Goal: Download file/media

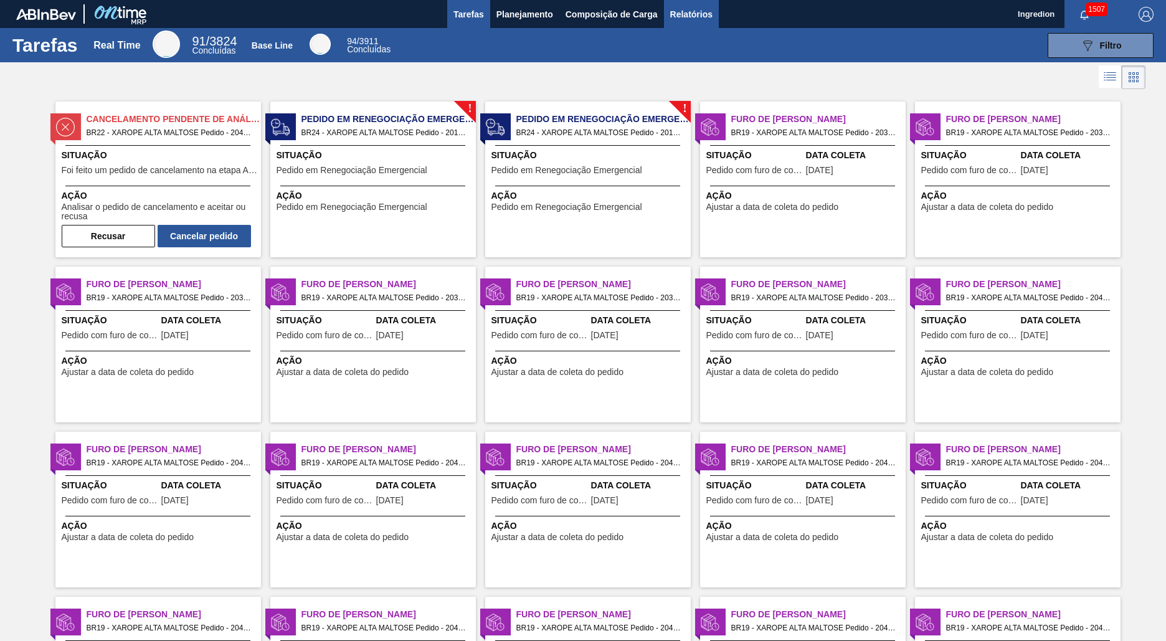
click at [690, 14] on span "Relatórios" at bounding box center [691, 14] width 42 height 15
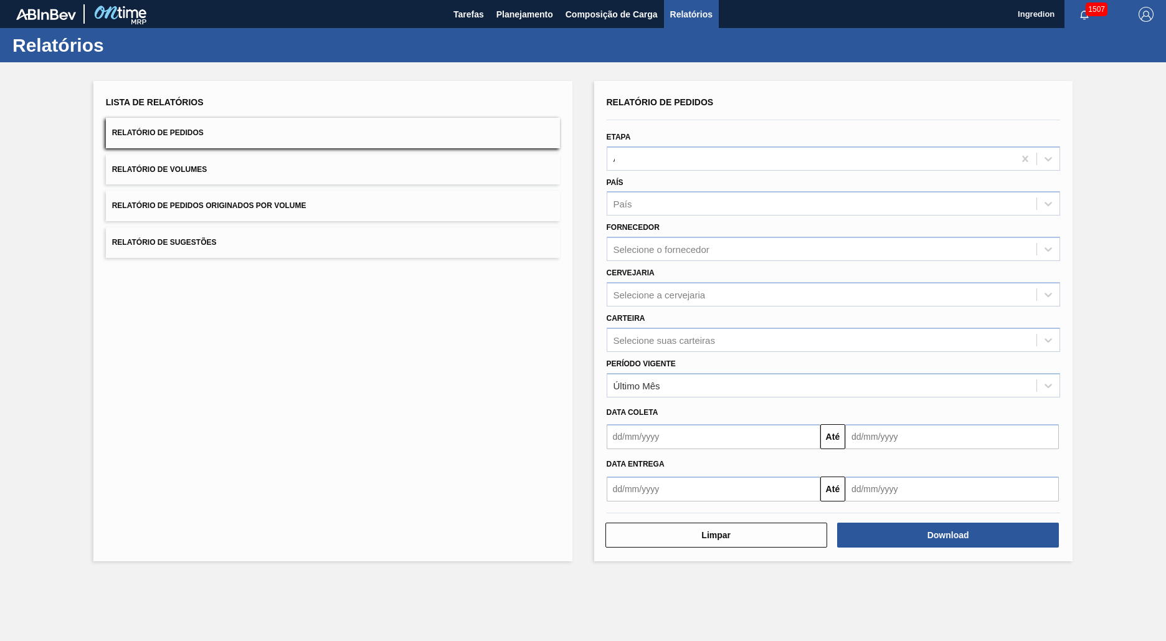
type input "Aguardando Faturamento"
type input "Xarope"
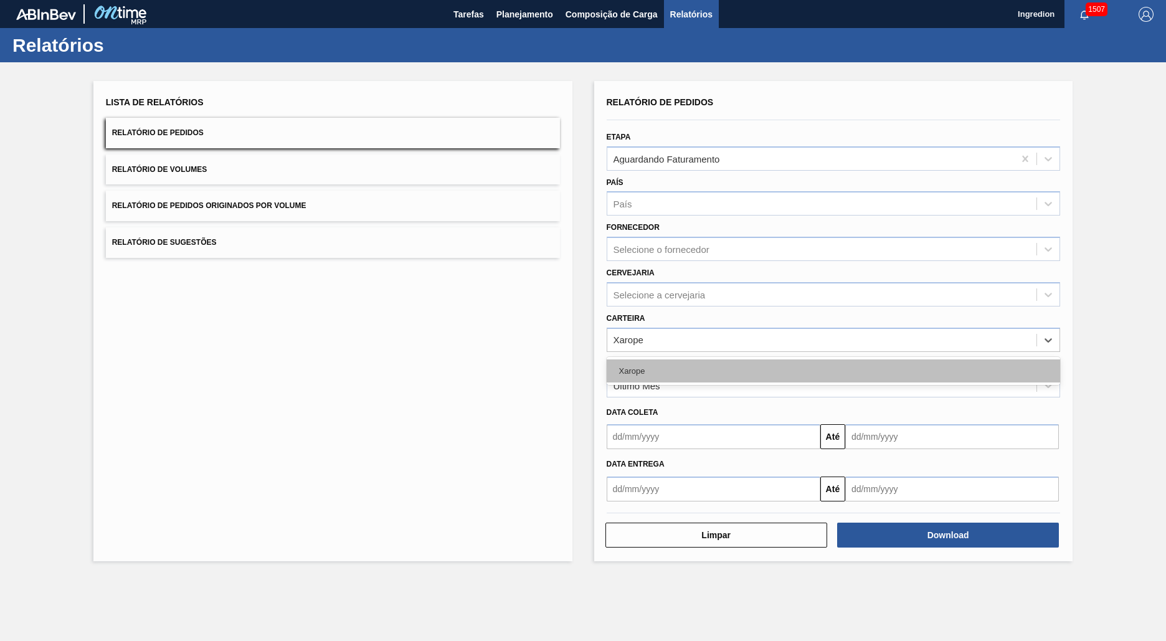
click at [833, 370] on div "Xarope" at bounding box center [833, 370] width 454 height 23
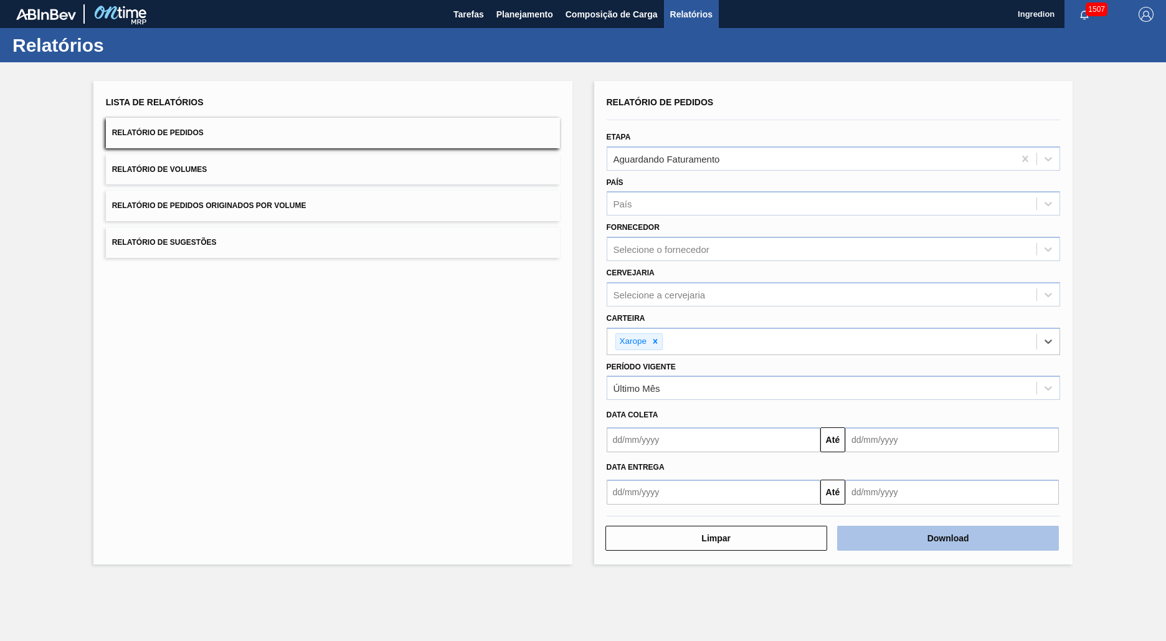
click at [948, 538] on button "Download" at bounding box center [948, 538] width 222 height 25
